Goal: Transaction & Acquisition: Purchase product/service

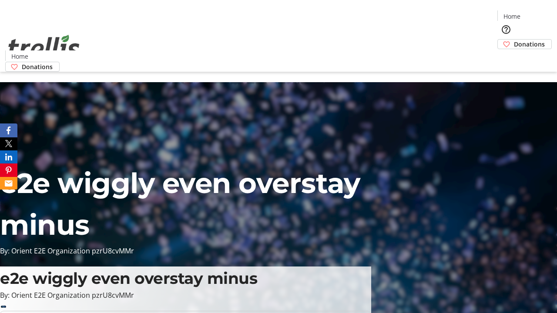
click at [514, 40] on span "Donations" at bounding box center [529, 44] width 31 height 9
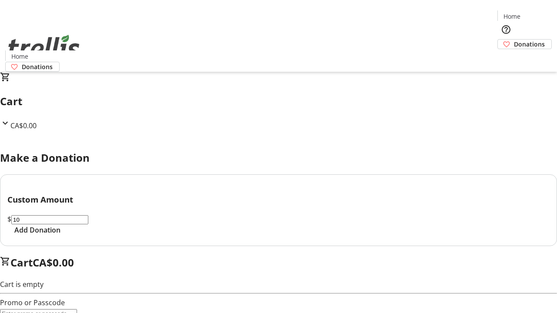
click at [60, 235] on span "Add Donation" at bounding box center [37, 230] width 46 height 10
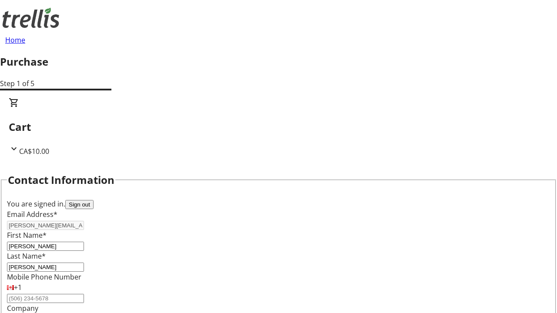
select select "BC"
select select "CA"
type input "Kelowna"
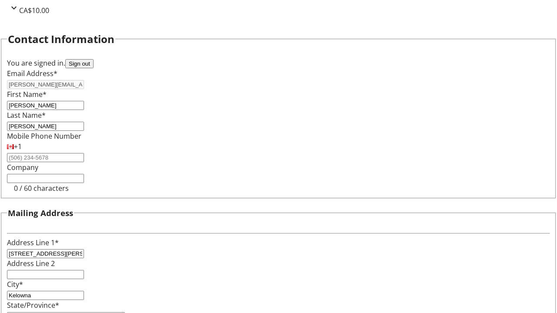
type input "V1Y 0C2"
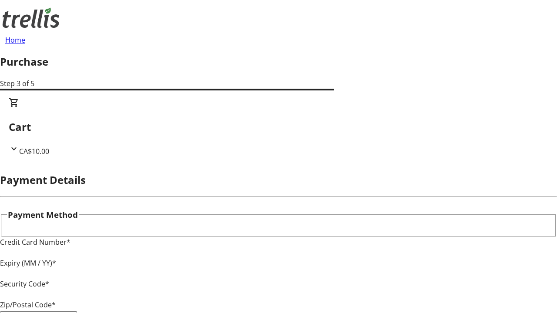
type input "V1Y 0C2"
